Goal: Use online tool/utility: Utilize a website feature to perform a specific function

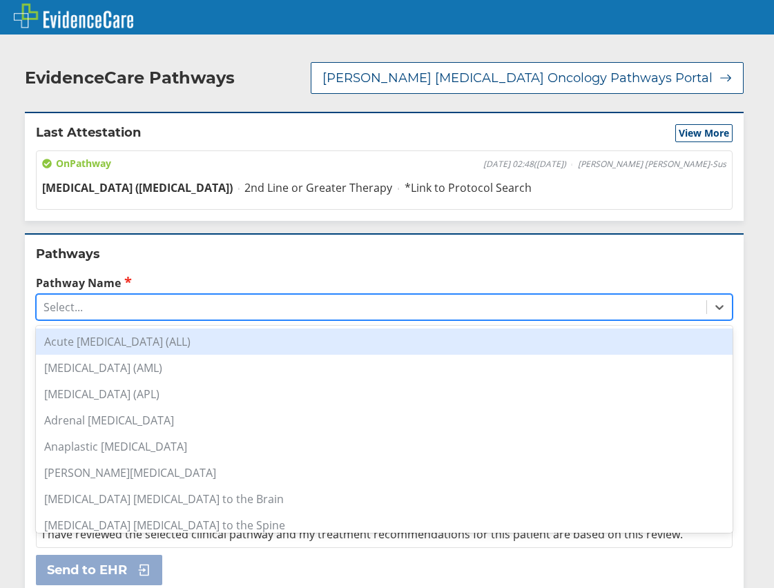
click at [90, 307] on div "Select..." at bounding box center [372, 306] width 670 height 23
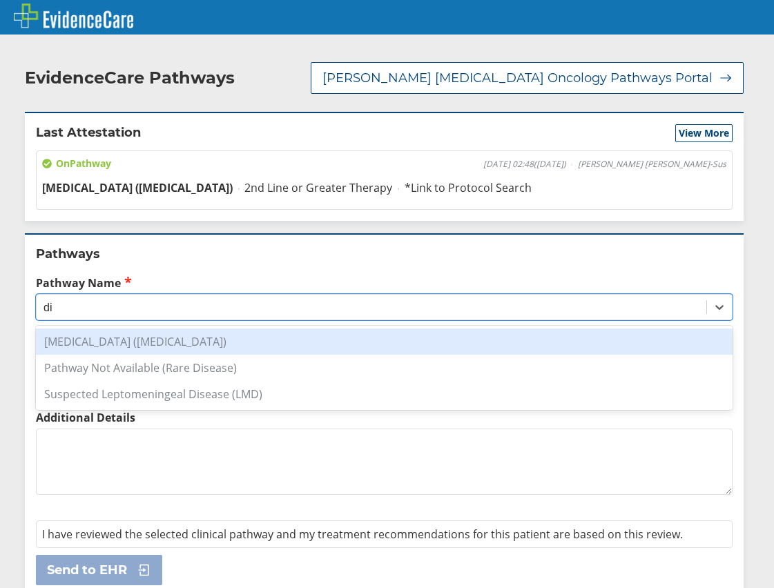
click at [185, 340] on div "[MEDICAL_DATA] ([MEDICAL_DATA])" at bounding box center [384, 342] width 697 height 26
type input "di"
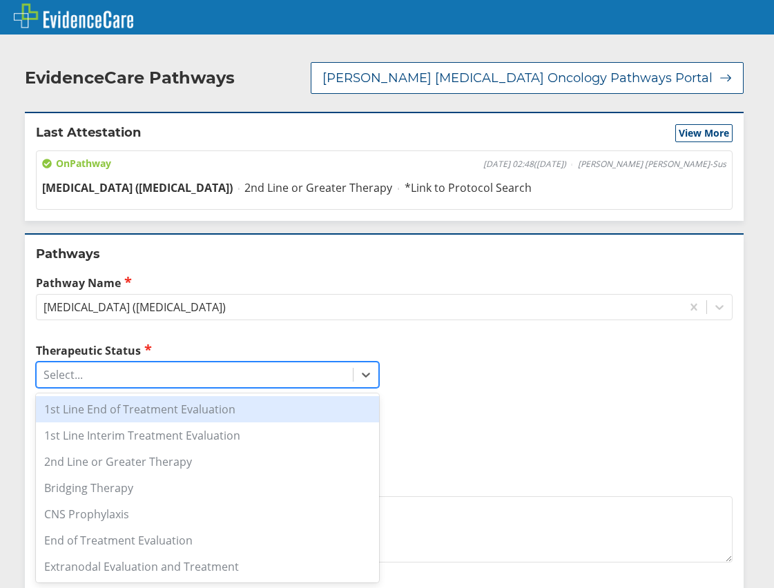
click at [84, 374] on div "Select..." at bounding box center [195, 374] width 316 height 23
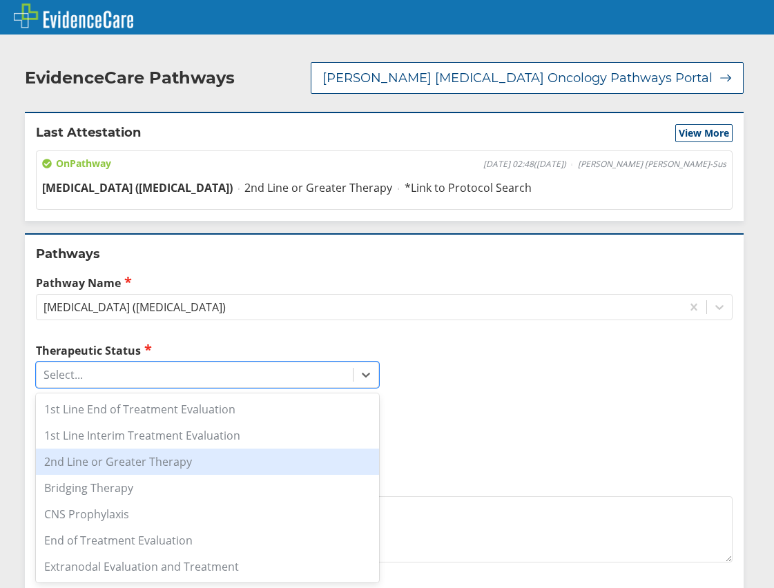
click at [182, 457] on div "2nd Line or Greater Therapy" at bounding box center [207, 462] width 343 height 26
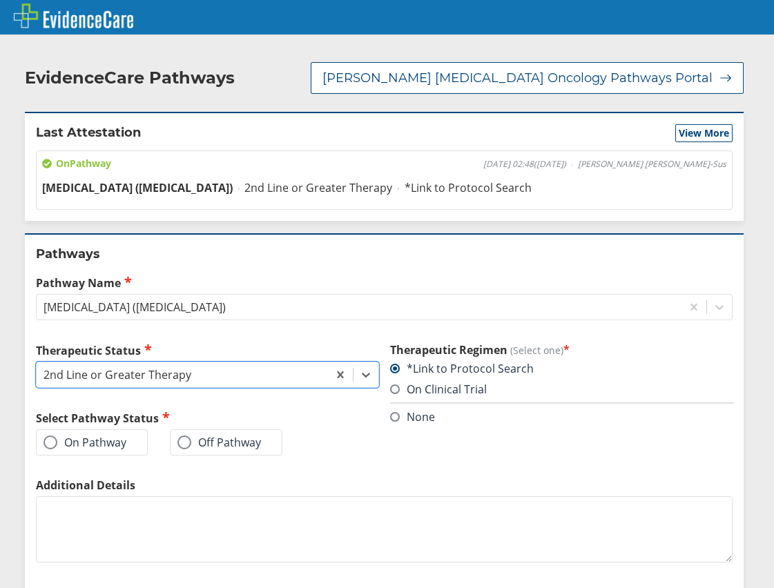
click at [60, 441] on label "On Pathway" at bounding box center [84, 443] width 83 height 14
click at [0, 0] on input "On Pathway" at bounding box center [0, 0] width 0 height 0
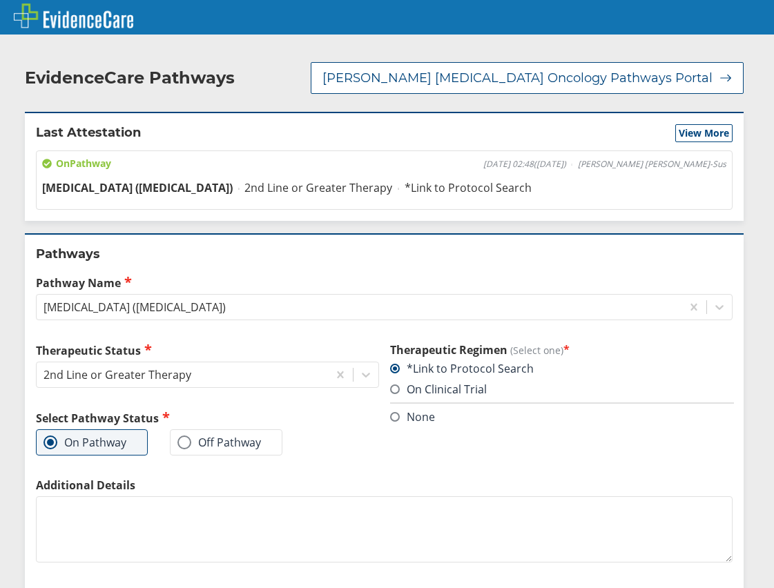
scroll to position [69, 0]
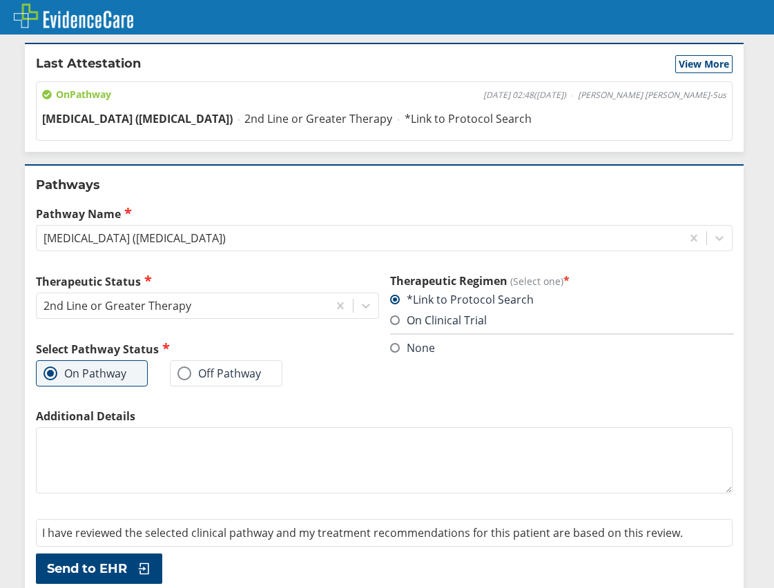
drag, startPoint x: 223, startPoint y: 461, endPoint x: 308, endPoint y: 470, distance: 85.4
click at [224, 460] on textarea "Additional Details" at bounding box center [384, 460] width 697 height 66
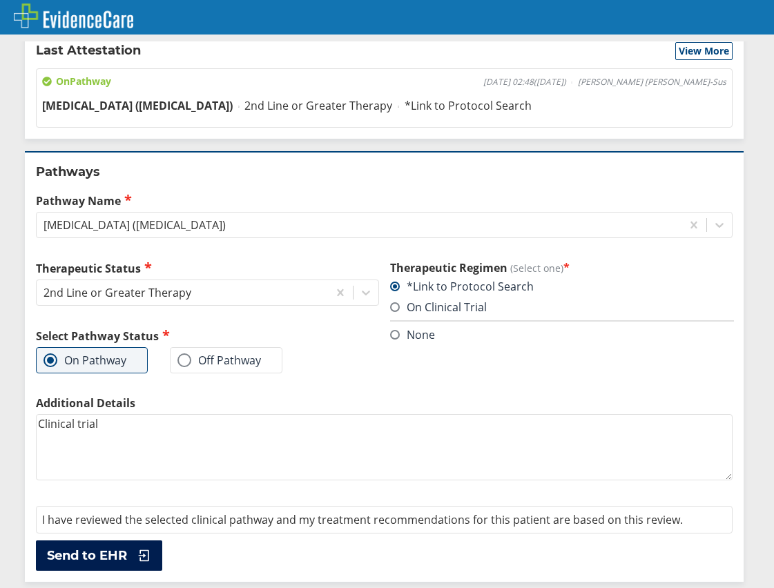
type textarea "Clinical trial"
click at [123, 545] on button "Send to EHR" at bounding box center [99, 556] width 126 height 30
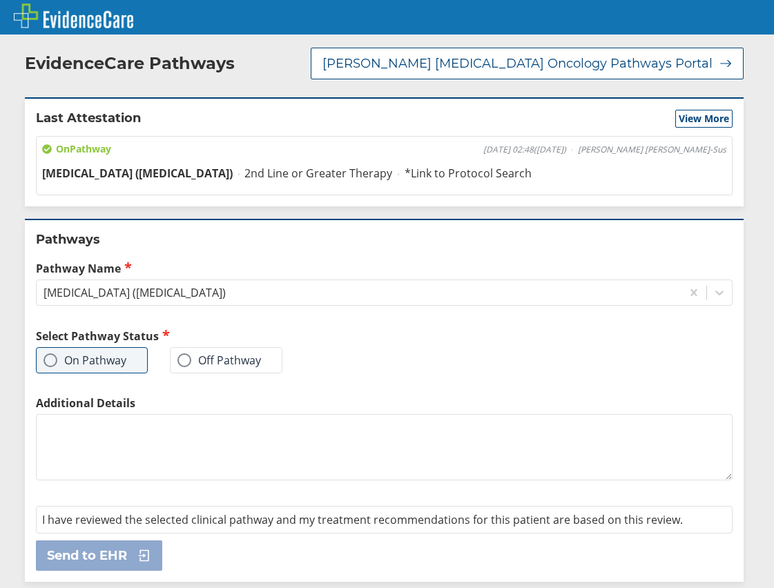
scroll to position [0, 0]
